Goal: Information Seeking & Learning: Learn about a topic

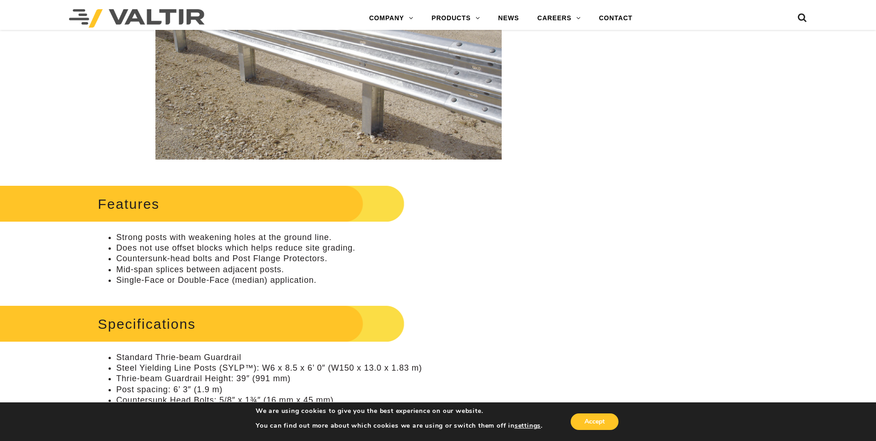
scroll to position [261, 0]
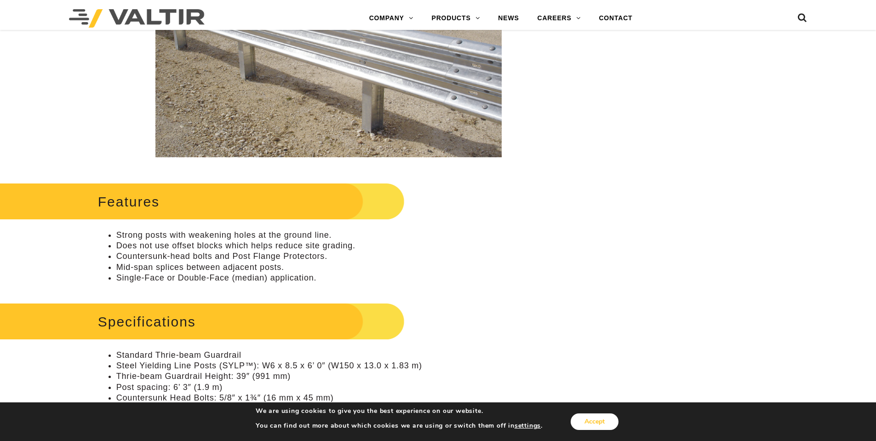
click at [613, 420] on button "Accept" at bounding box center [595, 421] width 48 height 17
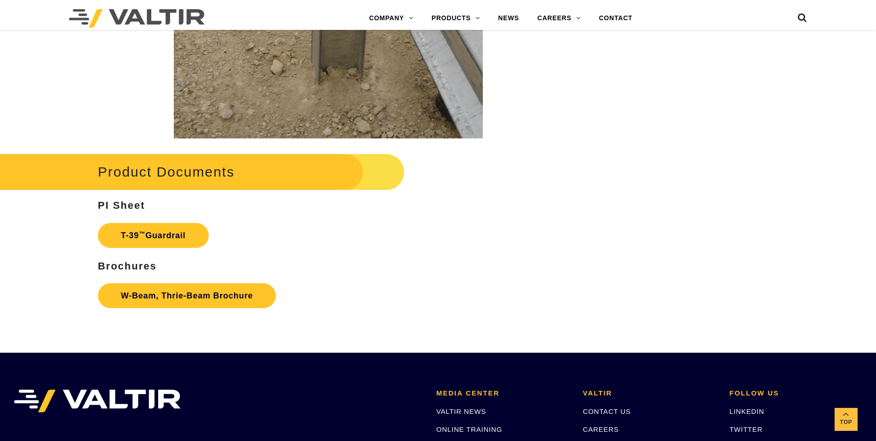
scroll to position [1566, 0]
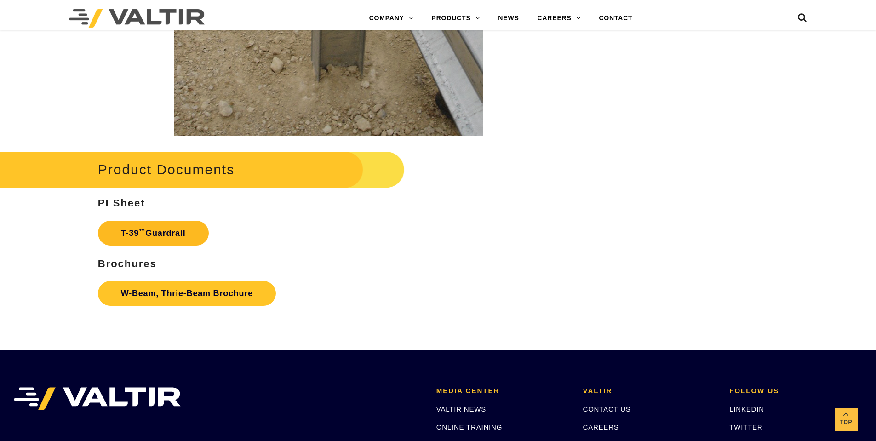
click at [177, 239] on link "T-39 ™ Guardrail" at bounding box center [153, 233] width 111 height 25
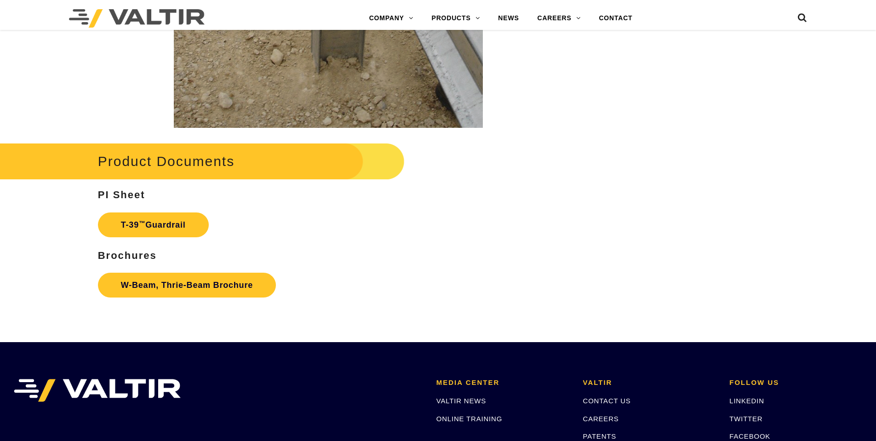
scroll to position [1566, 0]
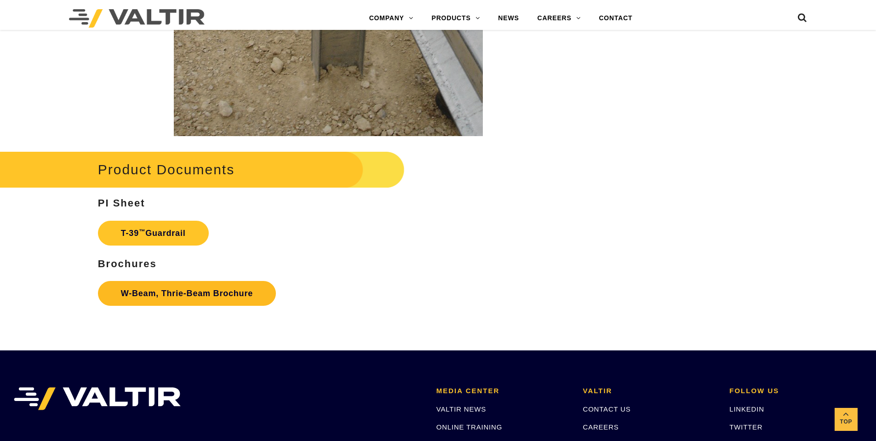
click at [206, 290] on link "W-Beam, Thrie-Beam Brochure" at bounding box center [187, 293] width 178 height 25
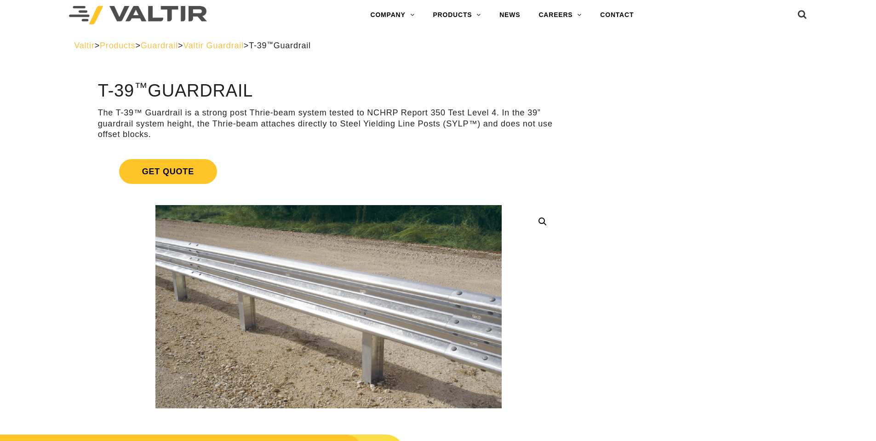
scroll to position [0, 0]
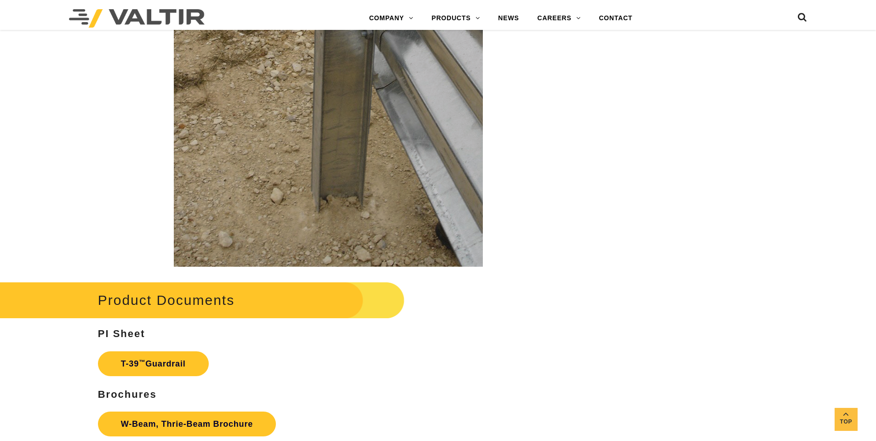
scroll to position [1542, 0]
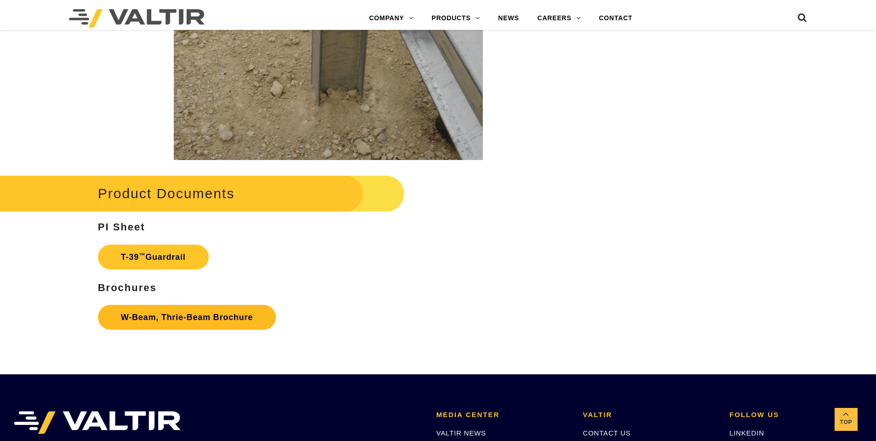
click at [194, 320] on link "W-Beam, Thrie-Beam Brochure" at bounding box center [187, 317] width 178 height 25
click at [151, 256] on link "T-39 ™ Guardrail" at bounding box center [153, 257] width 111 height 25
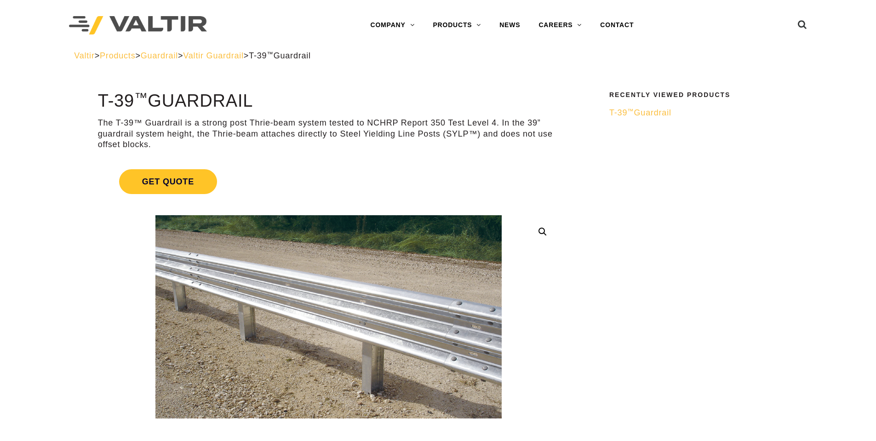
drag, startPoint x: 880, startPoint y: 72, endPoint x: 881, endPoint y: -50, distance: 121.9
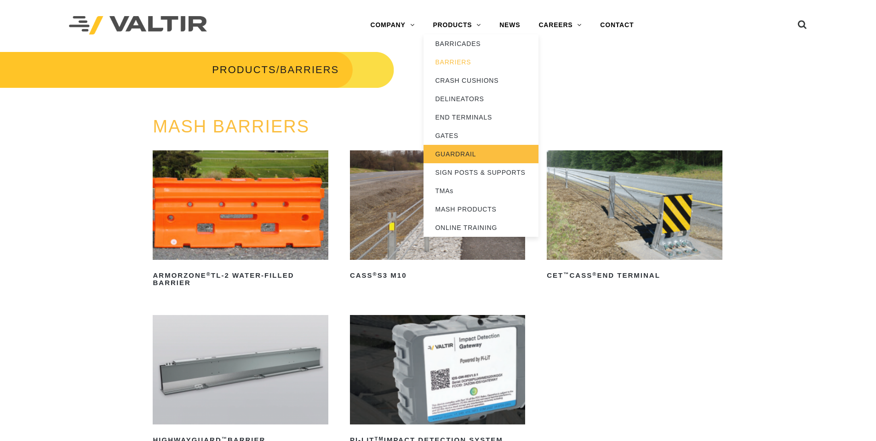
click at [465, 157] on link "GUARDRAIL" at bounding box center [481, 154] width 115 height 18
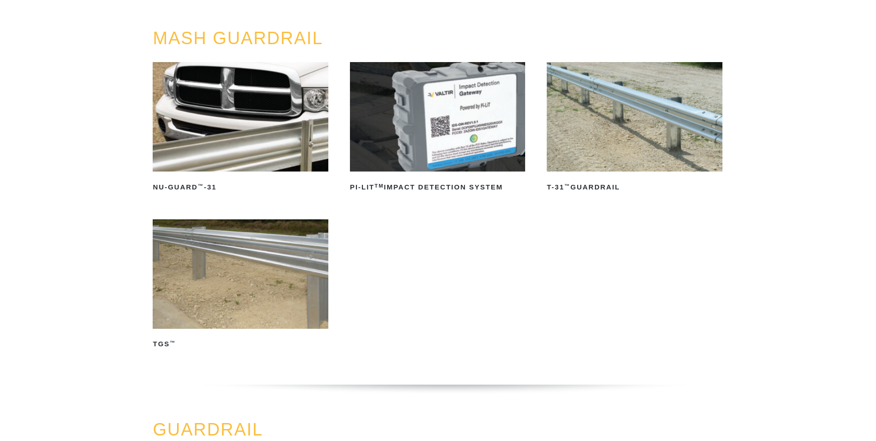
scroll to position [92, 0]
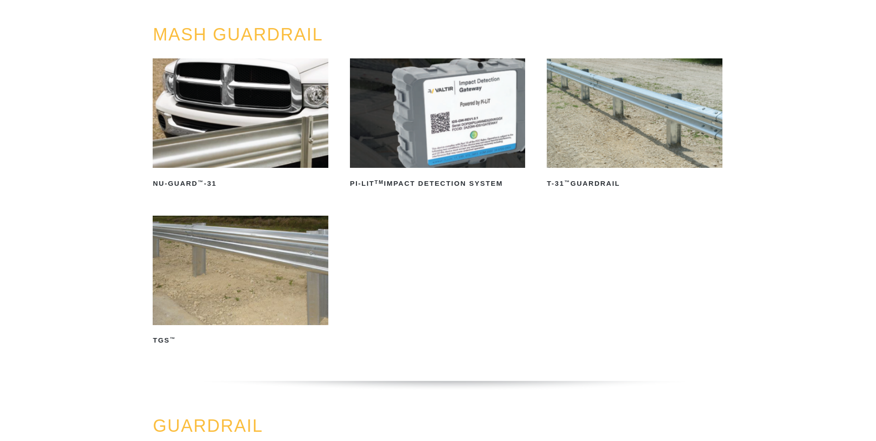
click at [244, 264] on img at bounding box center [240, 270] width 175 height 109
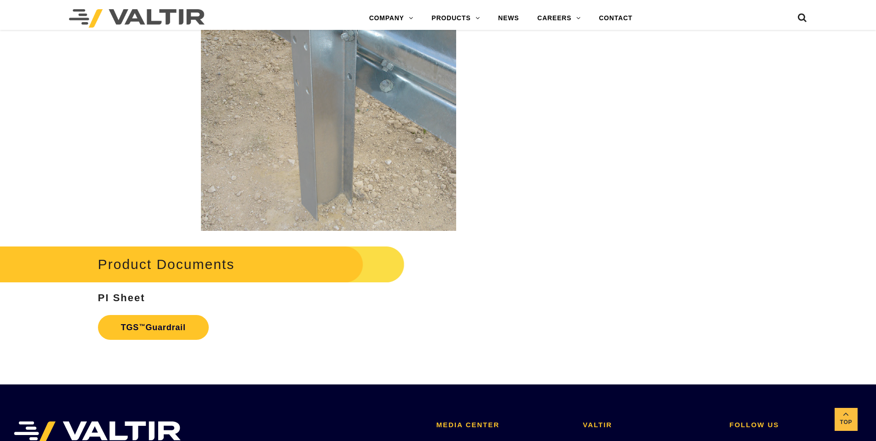
scroll to position [1583, 0]
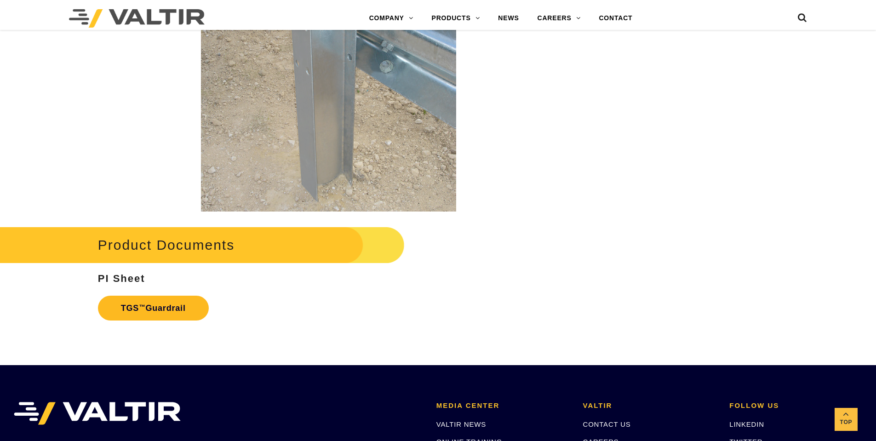
click at [173, 307] on link "TGS ™ Guardrail" at bounding box center [153, 308] width 111 height 25
